Goal: Find specific page/section: Find specific page/section

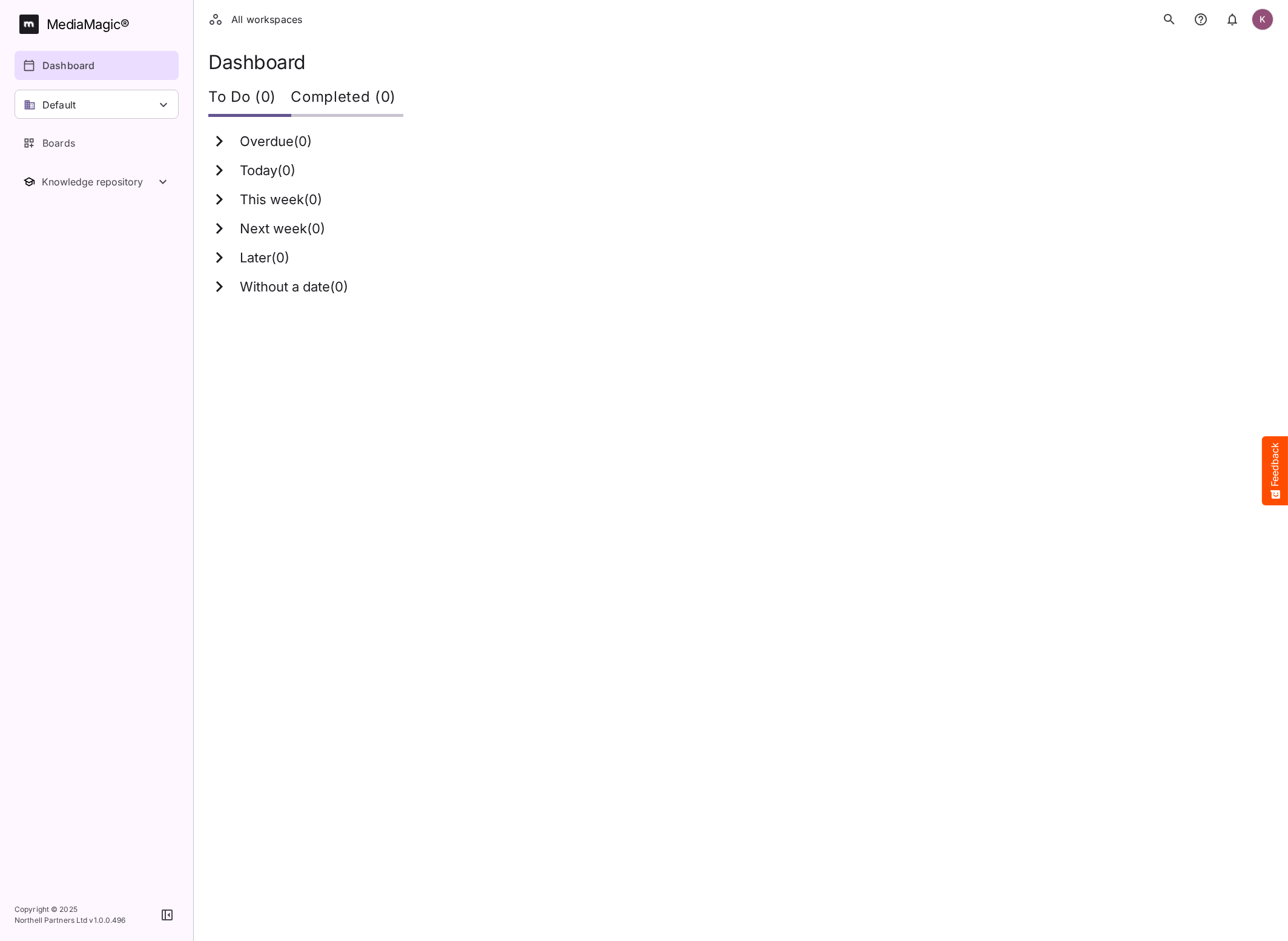
click at [1168, 24] on icon "search" at bounding box center [1169, 19] width 15 height 15
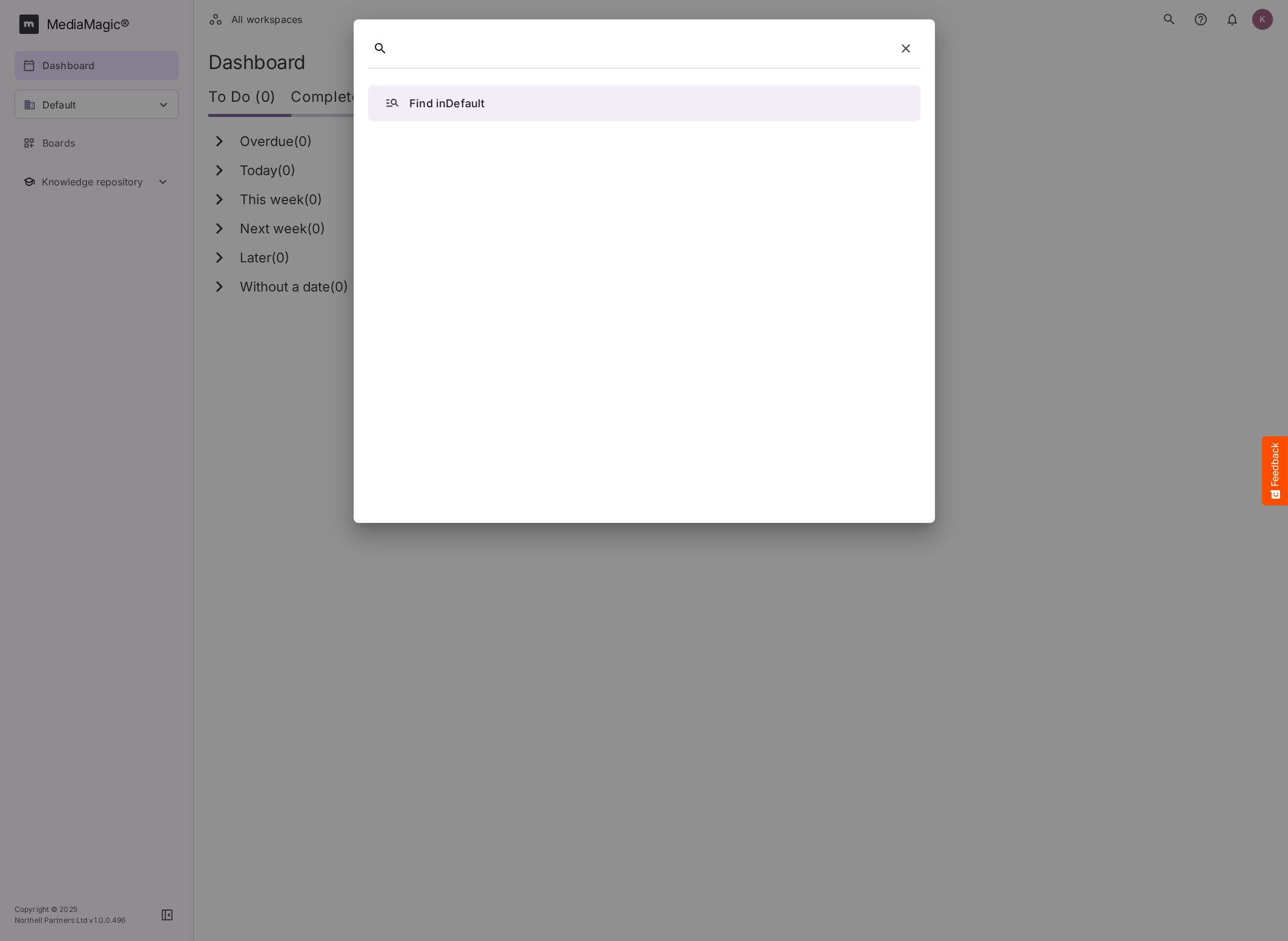
click at [563, 59] on div at bounding box center [644, 51] width 552 height 34
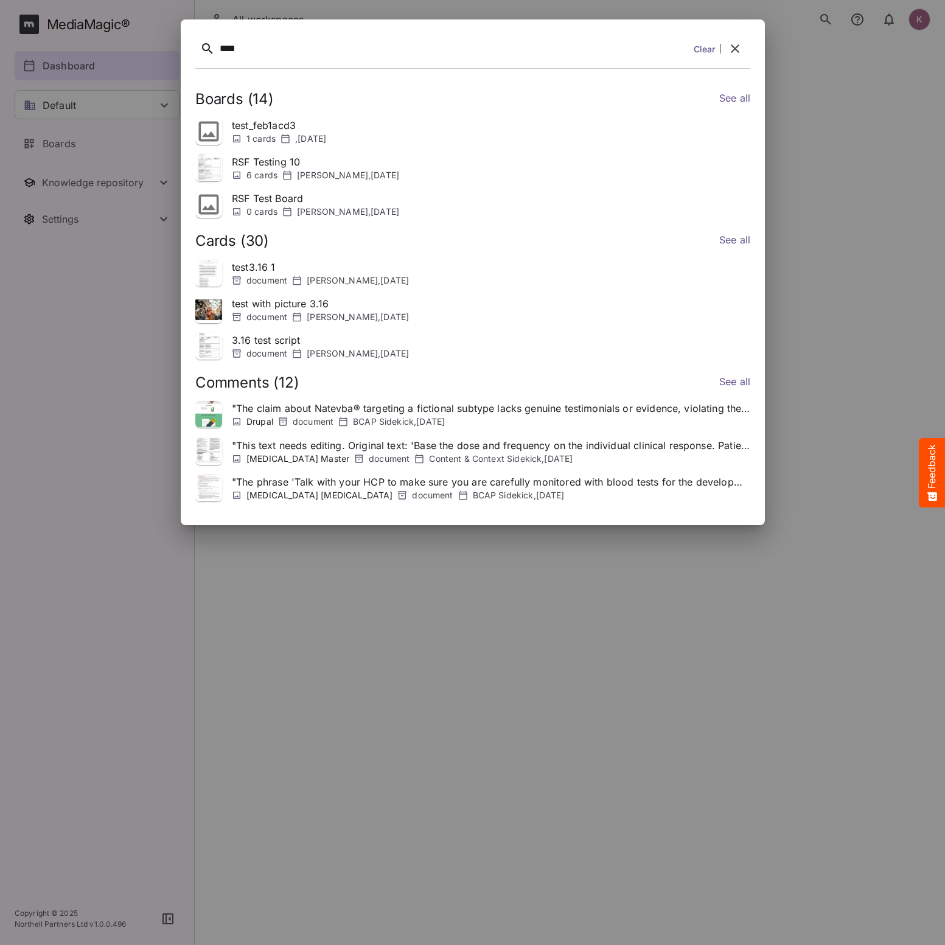
drag, startPoint x: 821, startPoint y: 161, endPoint x: 773, endPoint y: 146, distance: 49.8
click at [820, 160] on div at bounding box center [472, 472] width 945 height 945
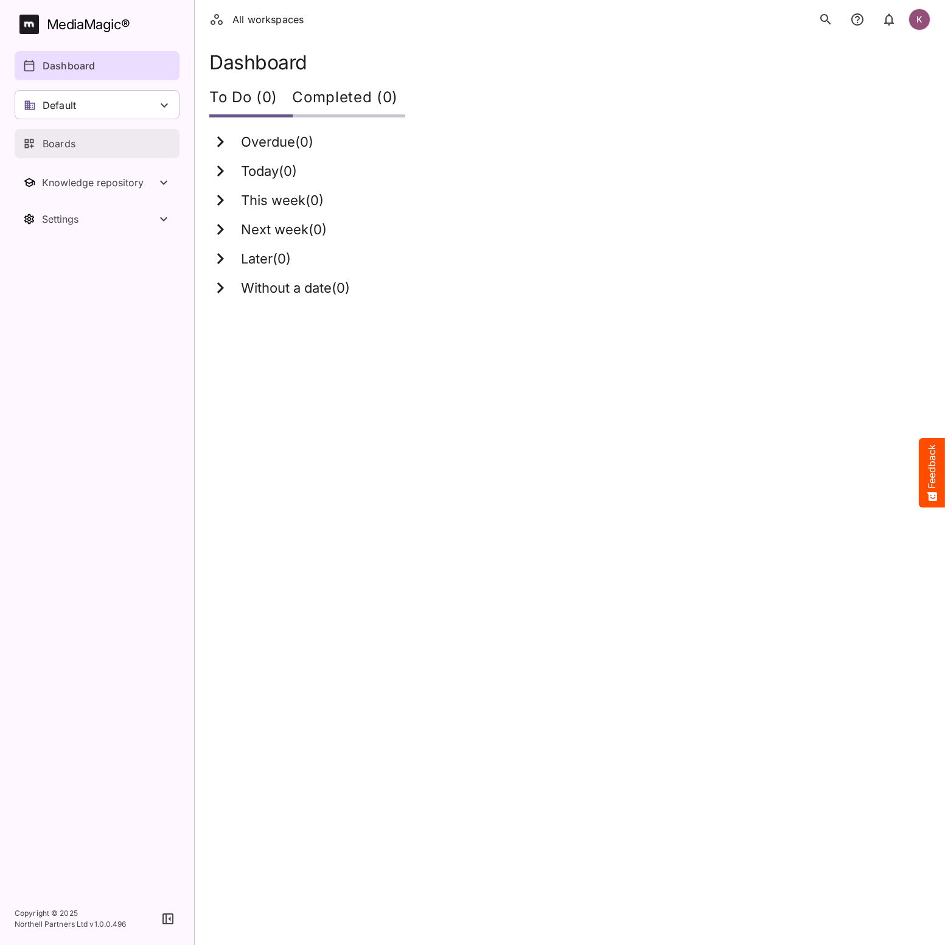
click at [92, 137] on div "Boards" at bounding box center [97, 143] width 149 height 15
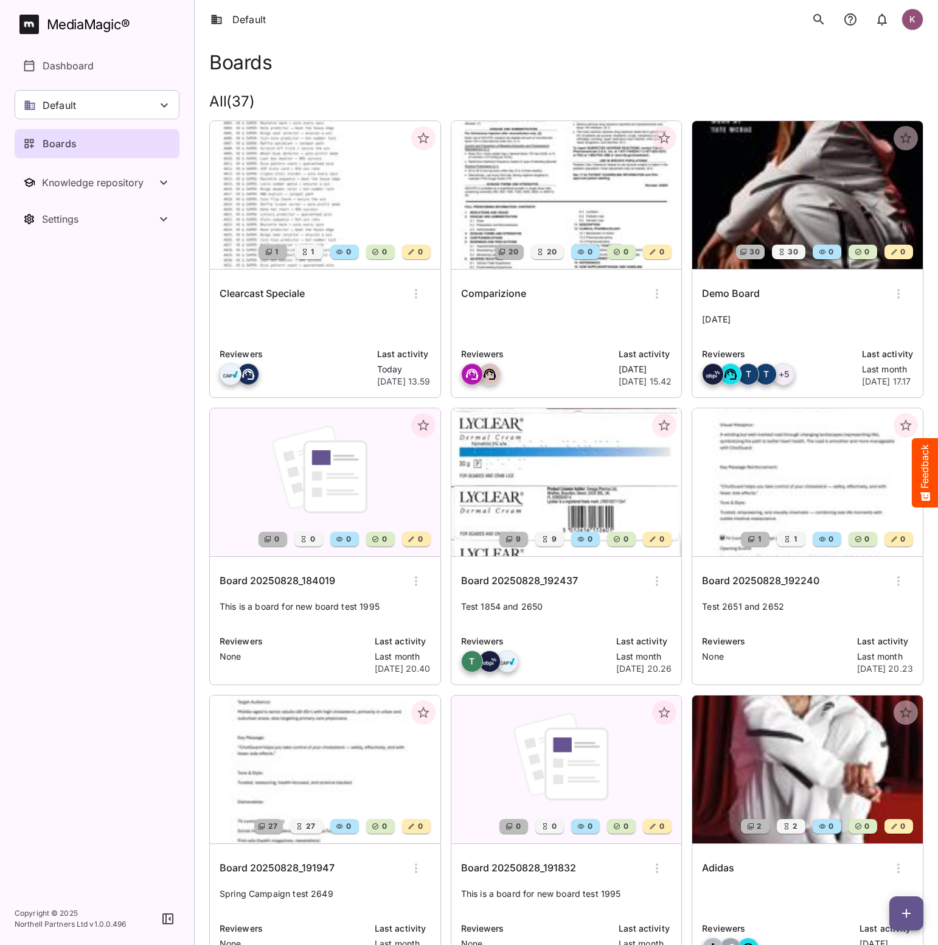
click at [822, 24] on icon "search" at bounding box center [818, 19] width 15 height 15
